Goal: Task Accomplishment & Management: Manage account settings

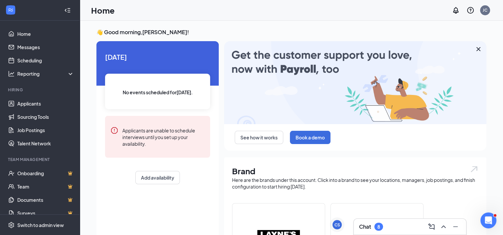
click at [64, 8] on icon "Collapse" at bounding box center [67, 10] width 7 height 7
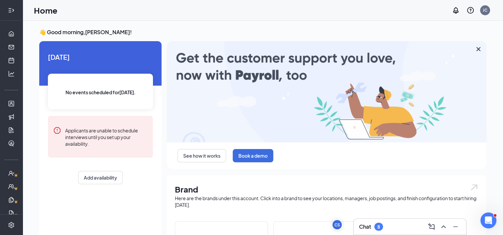
click at [12, 8] on icon "Expand" at bounding box center [11, 10] width 7 height 7
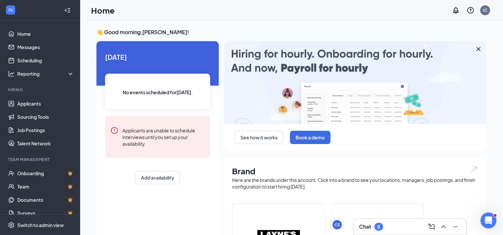
click at [11, 14] on div at bounding box center [11, 10] width 12 height 12
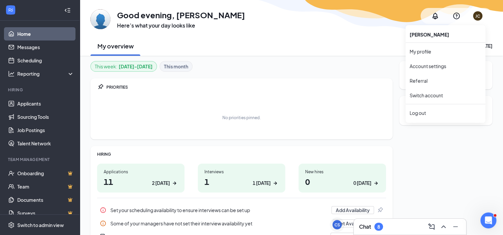
click at [477, 16] on div "JC" at bounding box center [477, 16] width 5 height 6
click at [425, 96] on link "Switch account" at bounding box center [425, 95] width 33 height 6
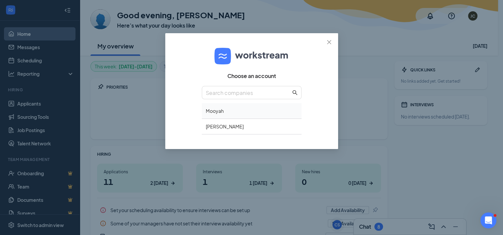
click at [220, 113] on div "Mooyah" at bounding box center [252, 111] width 100 height 16
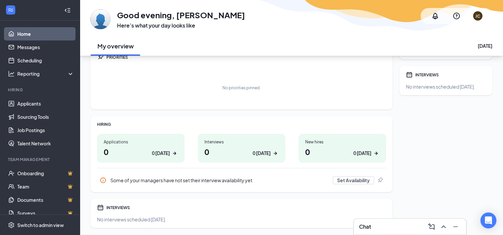
scroll to position [49, 0]
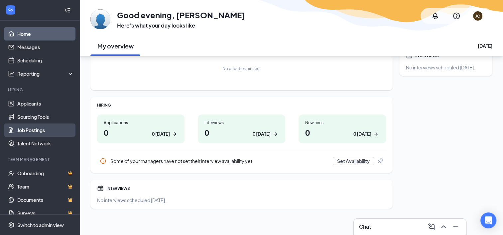
click at [35, 130] on link "Job Postings" at bounding box center [45, 130] width 57 height 13
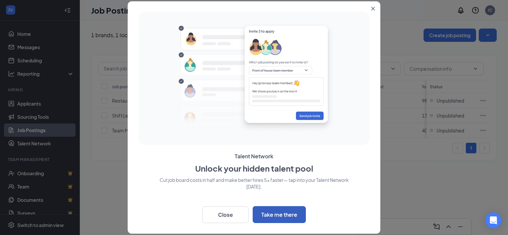
click at [281, 216] on button "Take me there" at bounding box center [278, 214] width 53 height 17
